Goal: Task Accomplishment & Management: Manage account settings

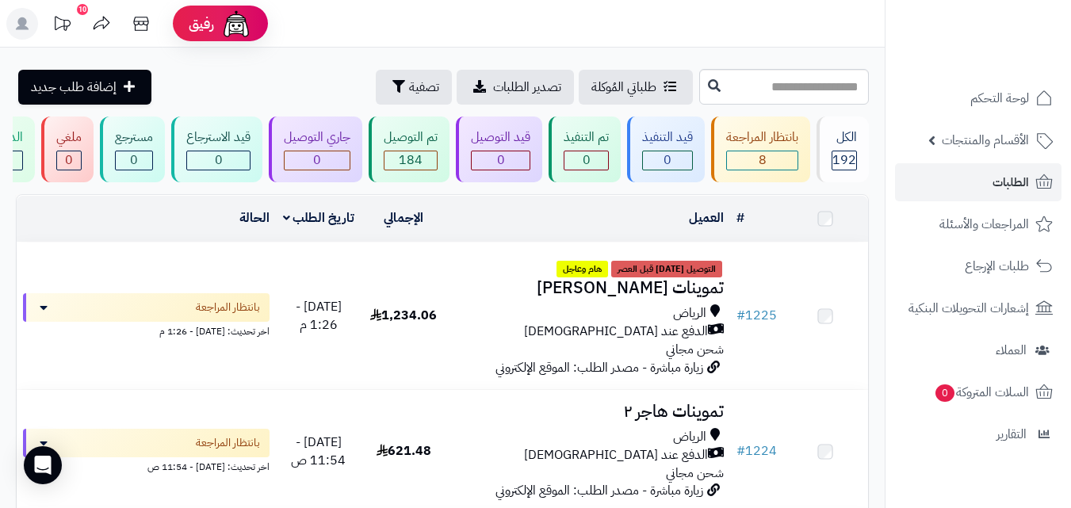
scroll to position [951, 0]
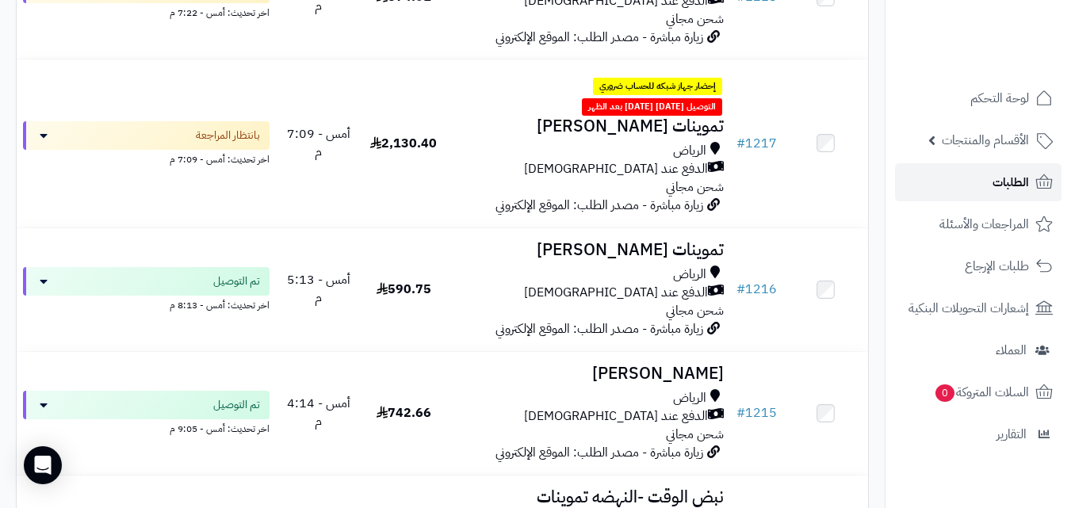
click at [1029, 187] on link "الطلبات" at bounding box center [978, 182] width 166 height 38
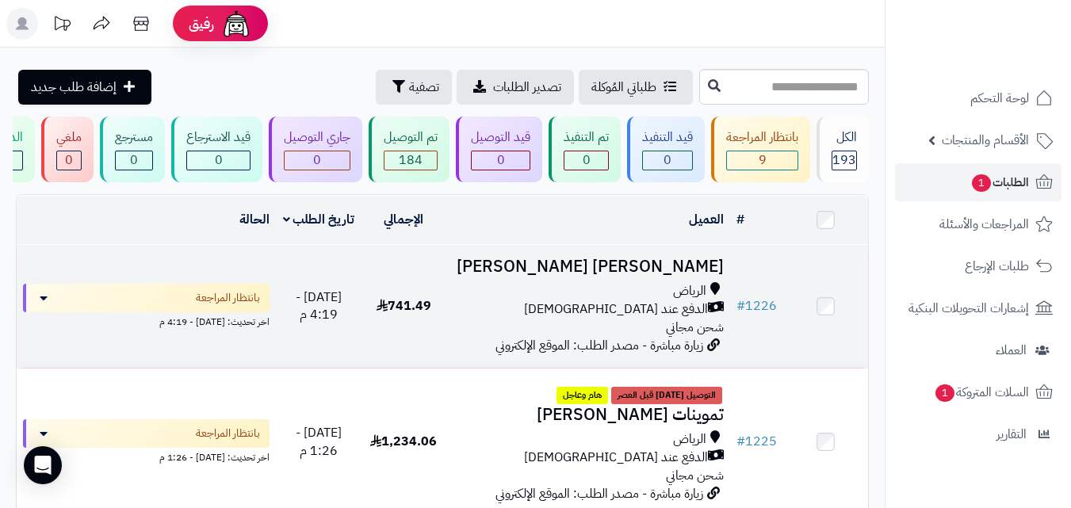
click at [535, 296] on div "الرياض" at bounding box center [588, 291] width 271 height 18
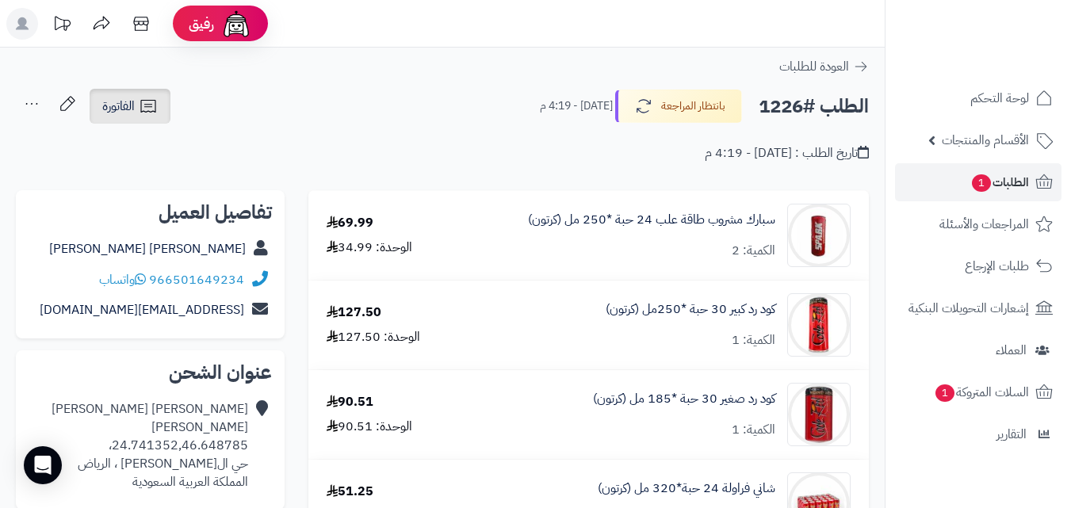
click at [110, 109] on span "الفاتورة" at bounding box center [118, 106] width 33 height 19
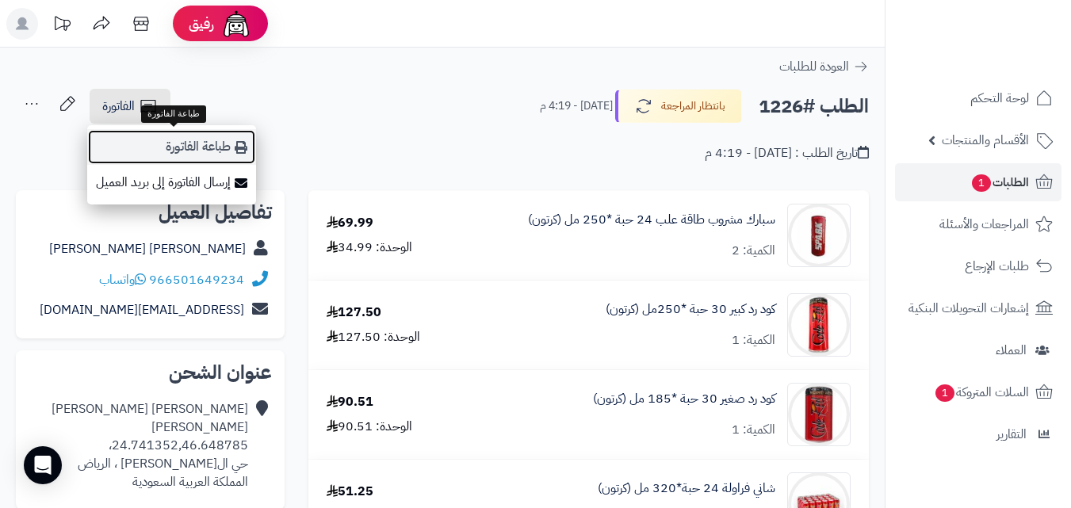
click at [137, 139] on link "طباعة الفاتورة" at bounding box center [171, 147] width 169 height 36
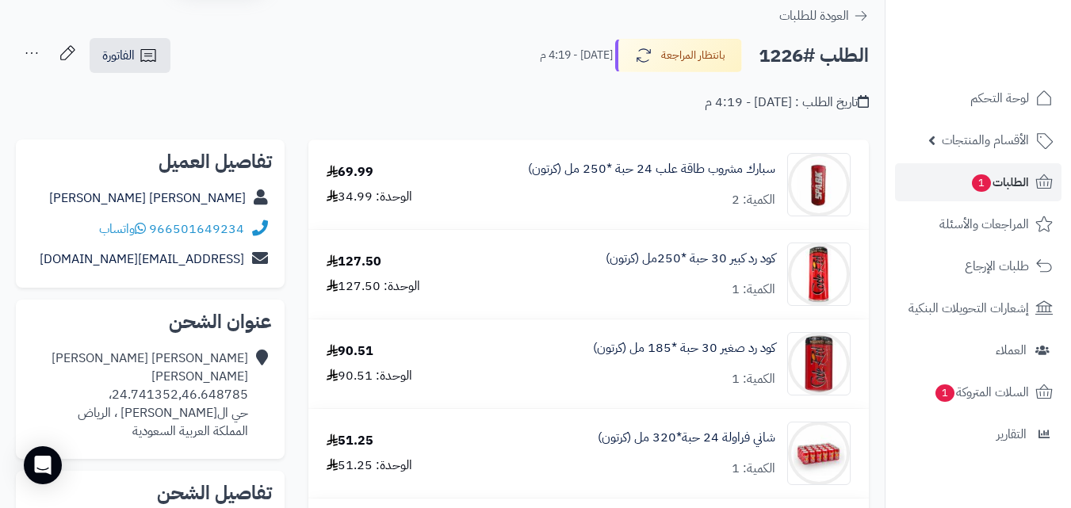
scroll to position [35, 0]
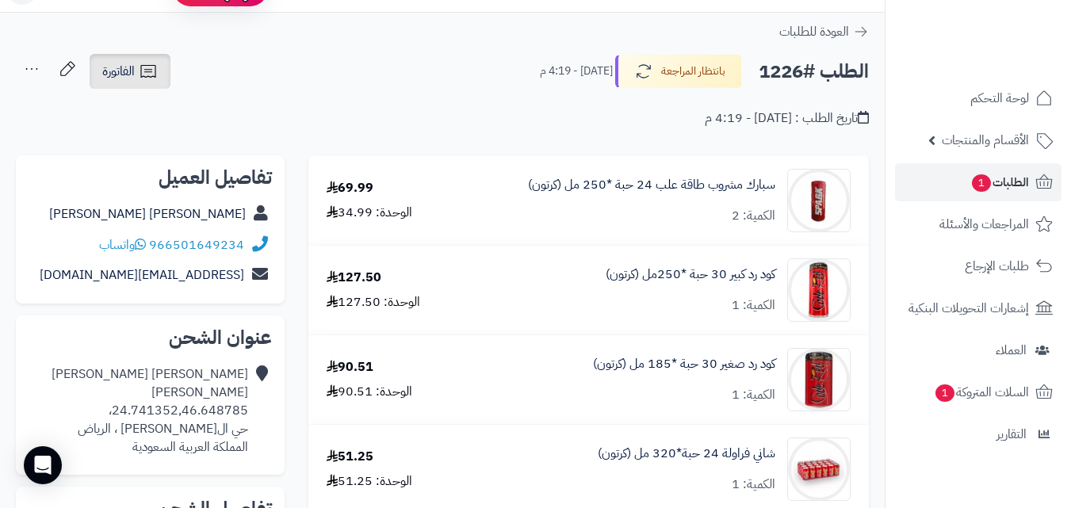
click at [131, 63] on span "الفاتورة" at bounding box center [118, 71] width 33 height 19
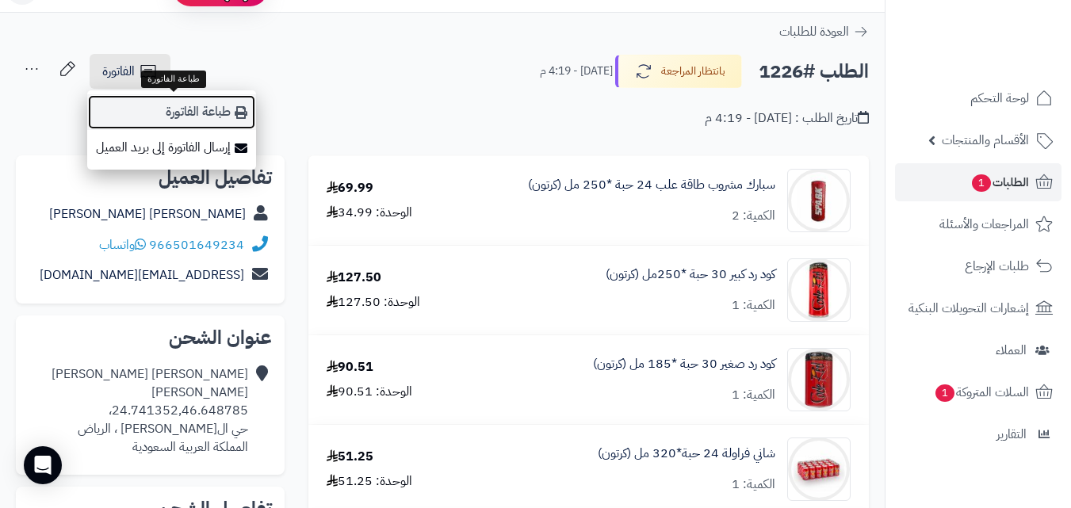
click at [178, 97] on link "طباعة الفاتورة" at bounding box center [171, 112] width 169 height 36
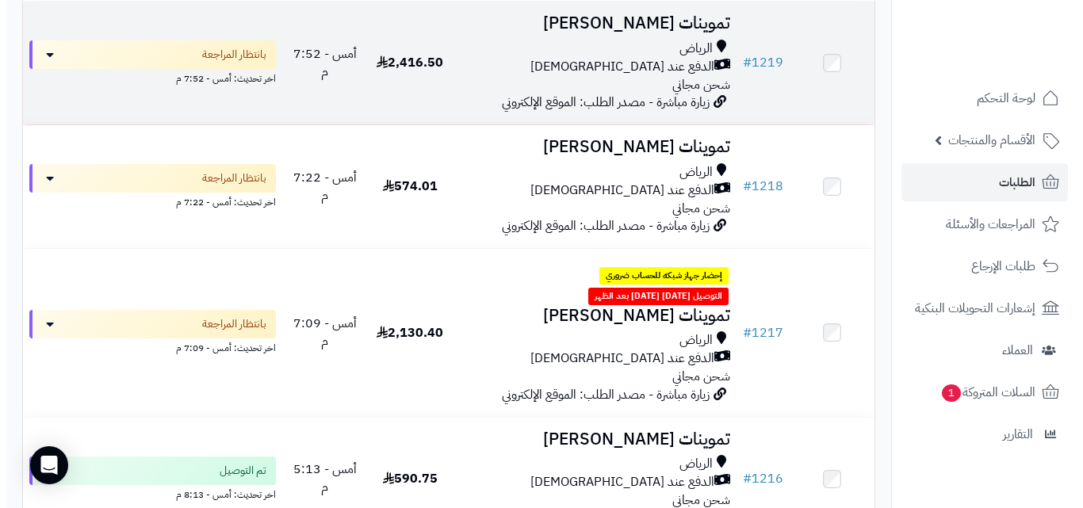
scroll to position [1146, 0]
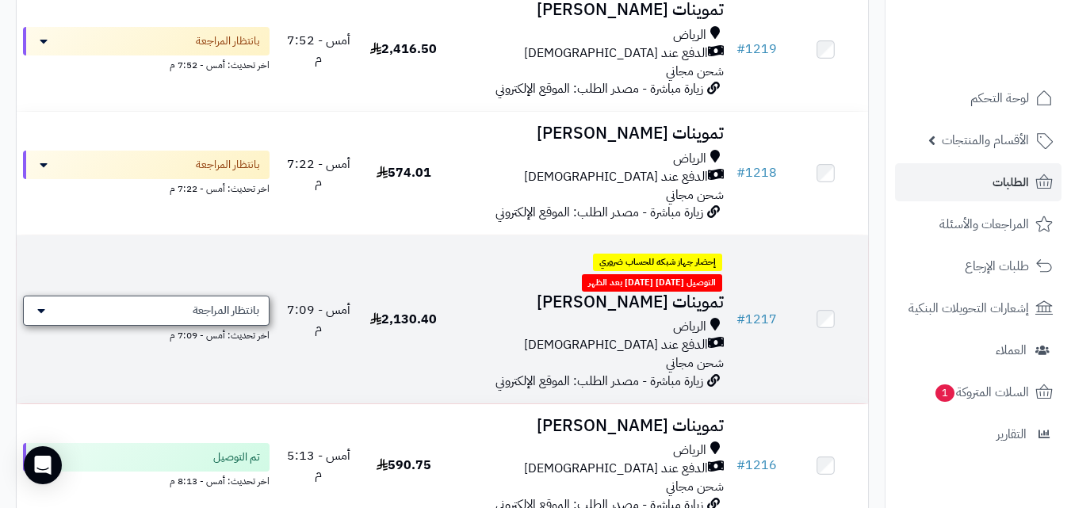
click at [105, 297] on div "بانتظار المراجعة" at bounding box center [146, 311] width 247 height 30
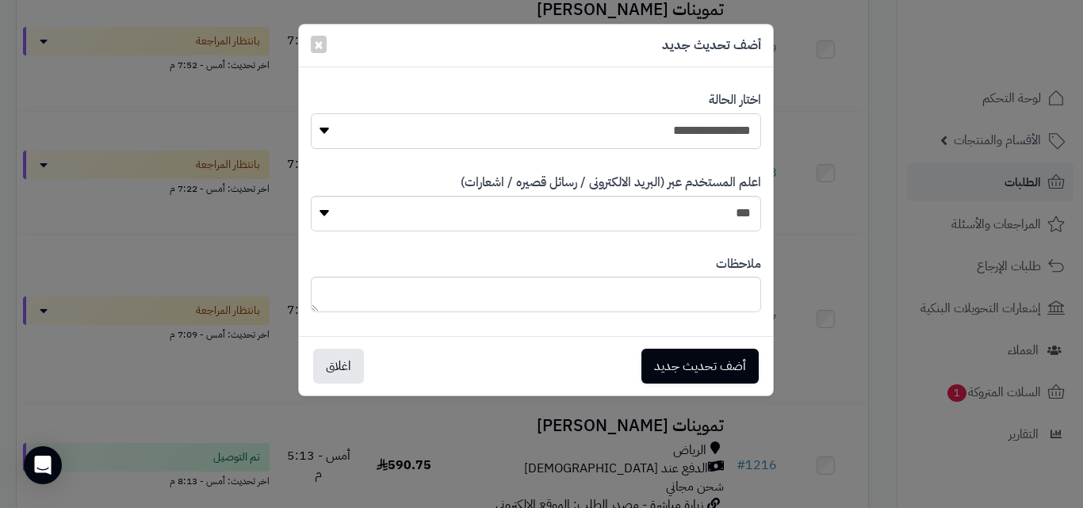
click at [697, 116] on select "**********" at bounding box center [536, 131] width 450 height 36
select select "**"
click at [311, 113] on select "**********" at bounding box center [536, 131] width 450 height 36
click at [700, 369] on button "أضف تحديث جديد" at bounding box center [699, 365] width 117 height 35
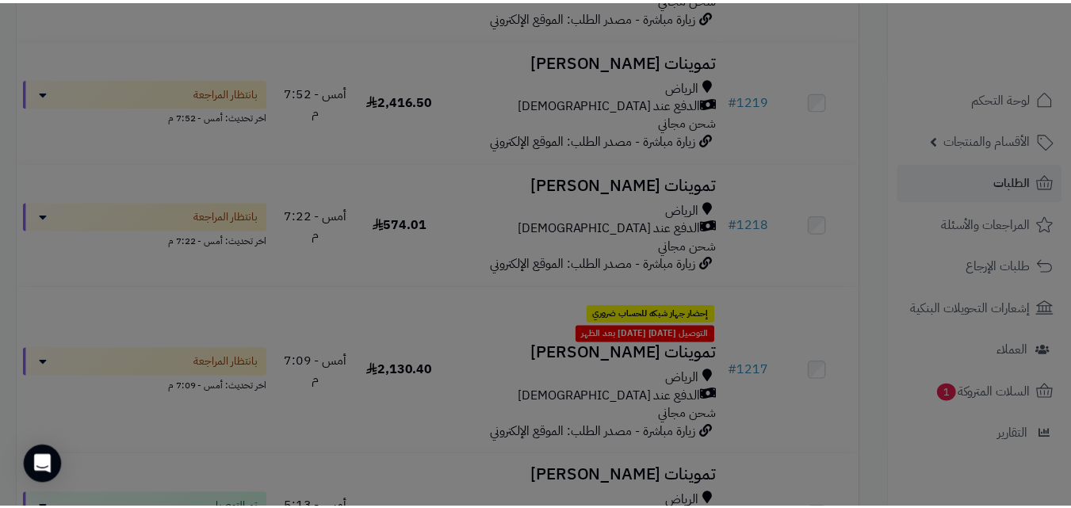
scroll to position [1198, 0]
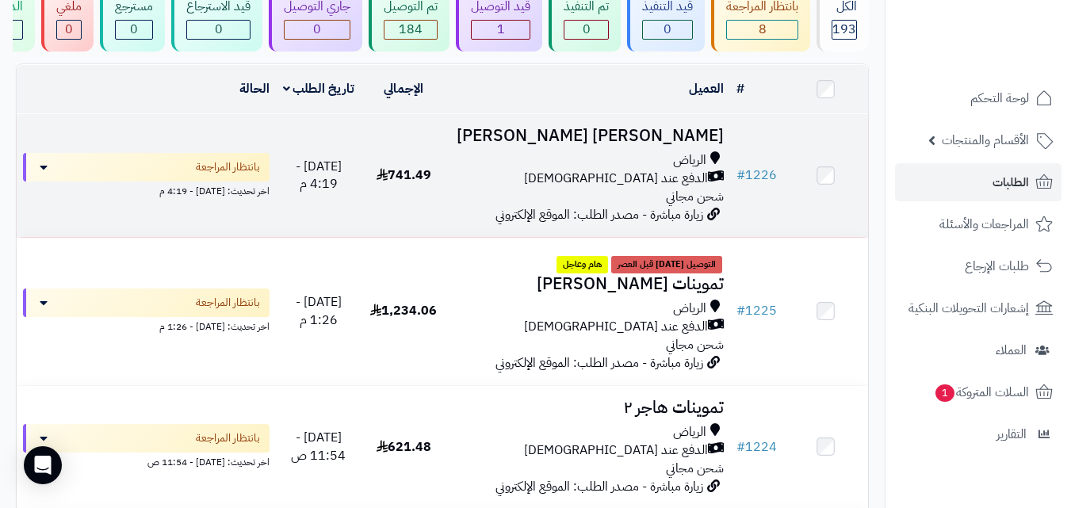
scroll to position [129, 0]
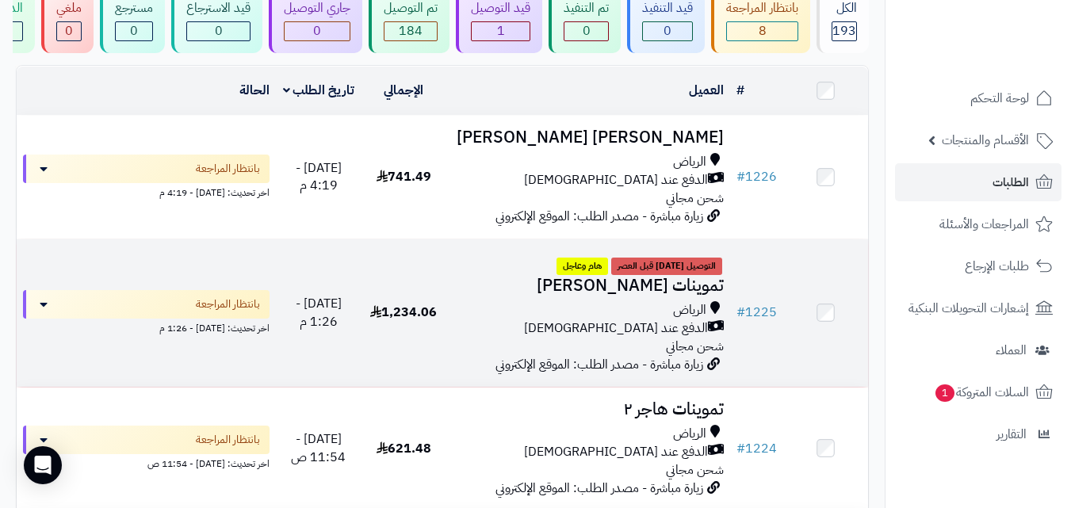
click at [572, 315] on div "الرياض" at bounding box center [588, 310] width 271 height 18
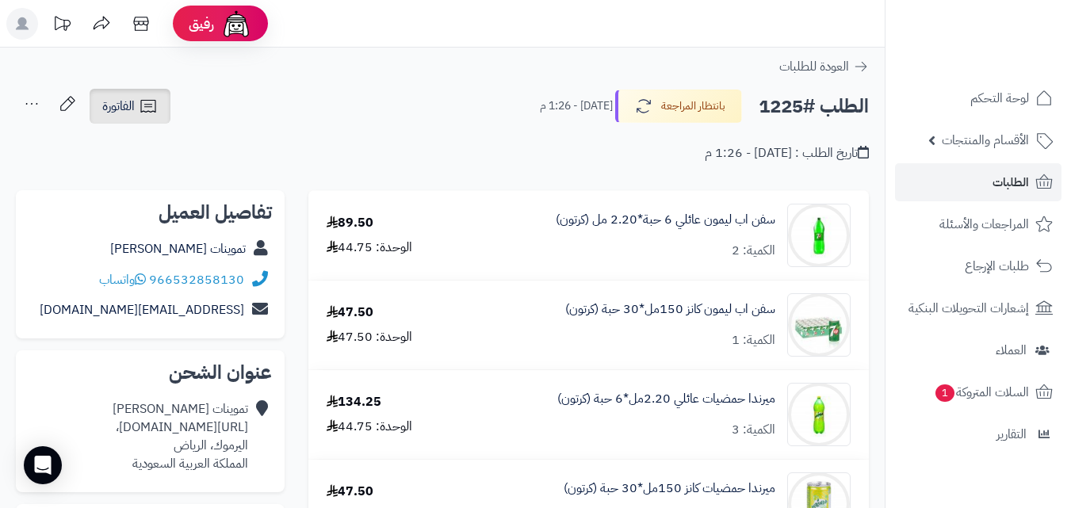
click at [170, 109] on link "الفاتورة" at bounding box center [130, 106] width 81 height 35
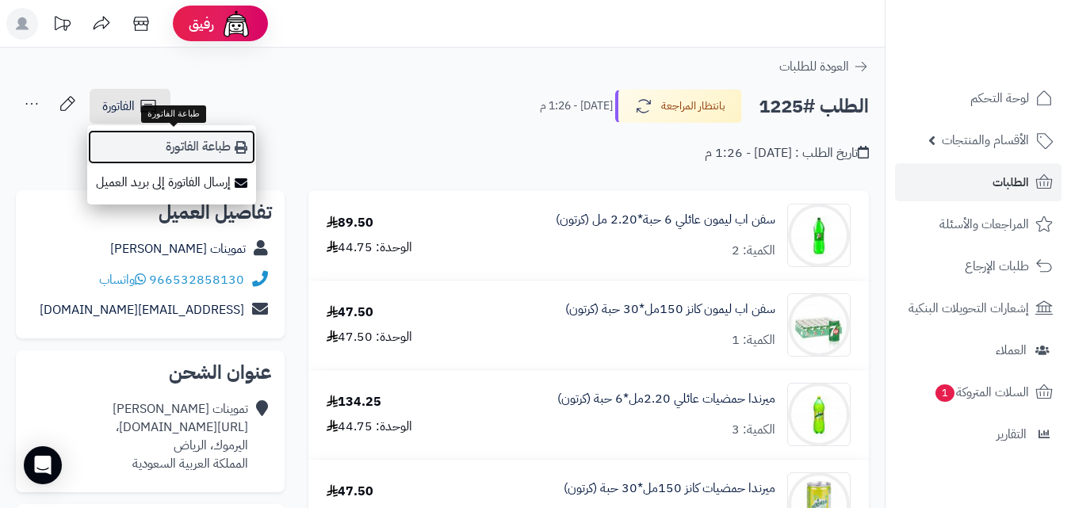
click at [192, 149] on link "طباعة الفاتورة" at bounding box center [171, 147] width 169 height 36
